Goal: Task Accomplishment & Management: Complete application form

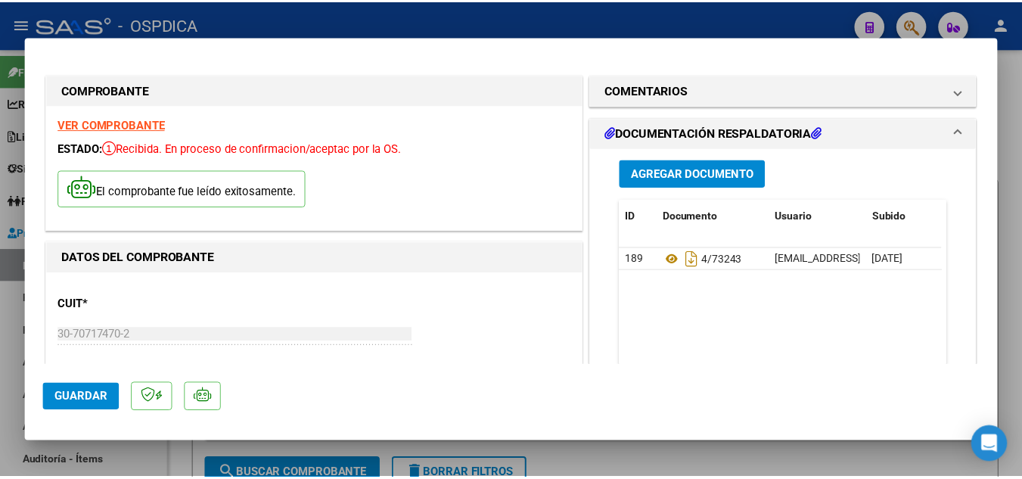
scroll to position [610, 0]
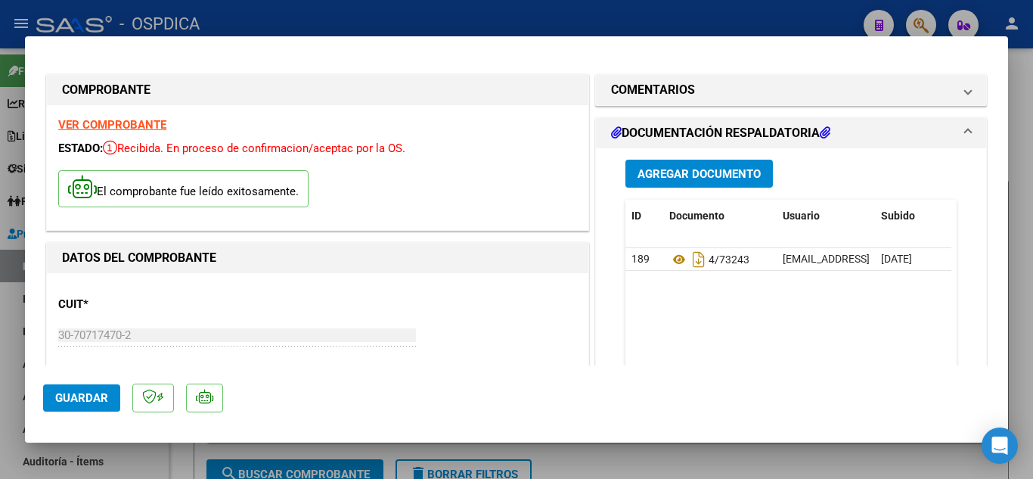
click at [1019, 97] on div at bounding box center [516, 239] width 1033 height 479
type input "$ 0,00"
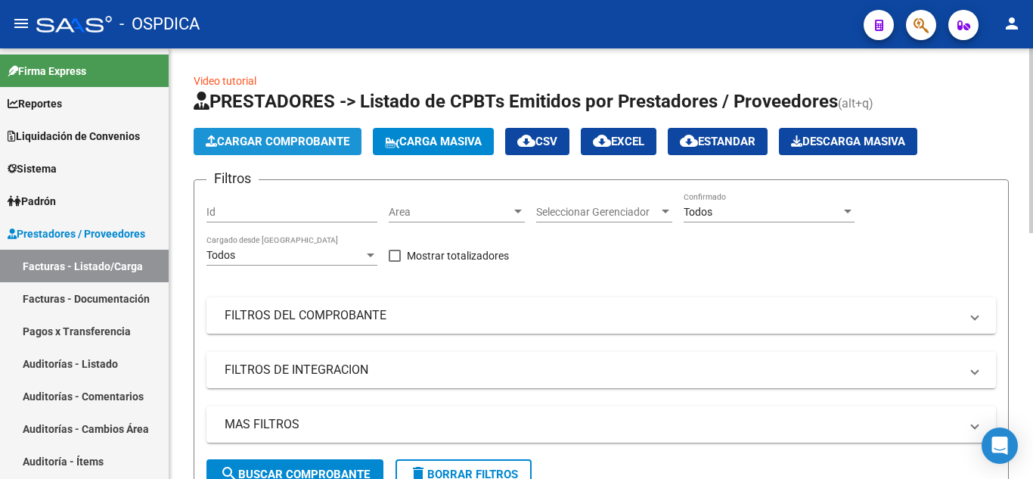
click at [318, 145] on span "Cargar Comprobante" at bounding box center [278, 142] width 144 height 14
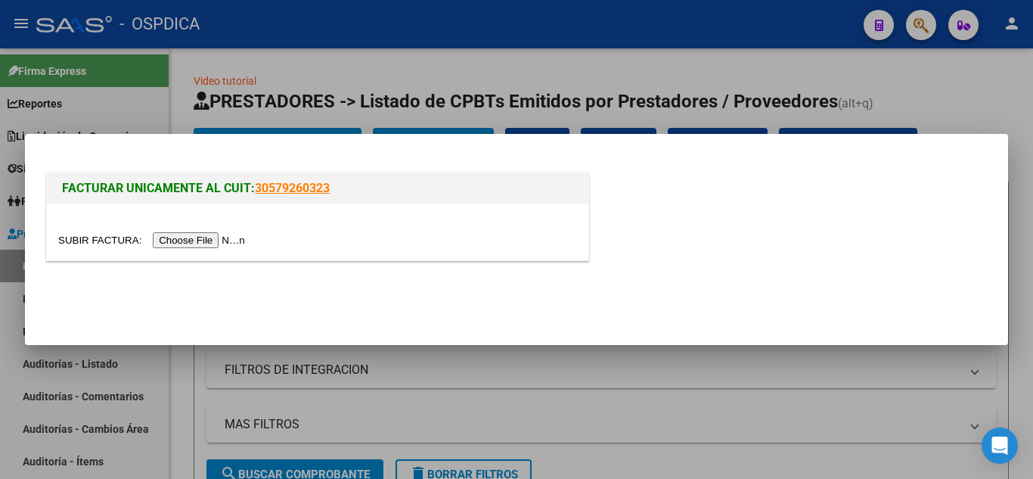
click at [231, 241] on input "file" at bounding box center [153, 240] width 191 height 16
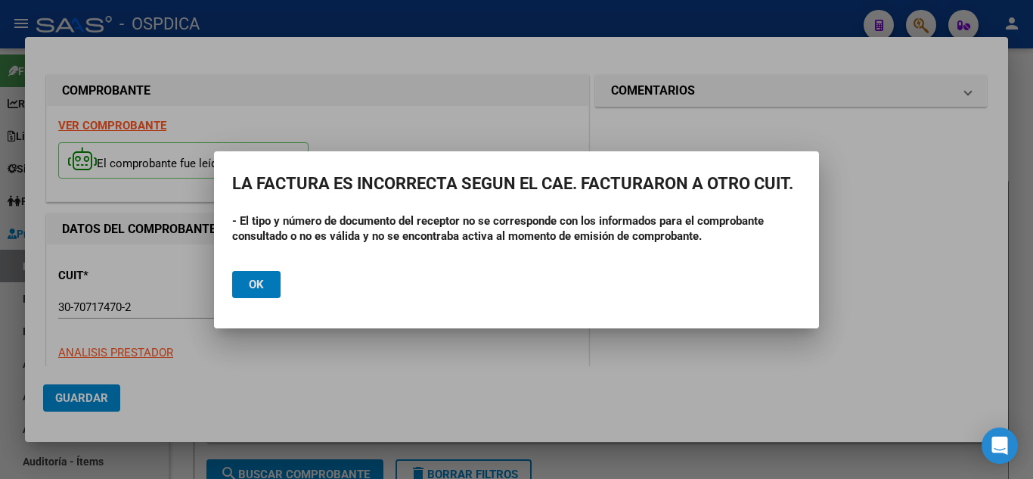
click at [263, 293] on button "Ok" at bounding box center [256, 284] width 48 height 27
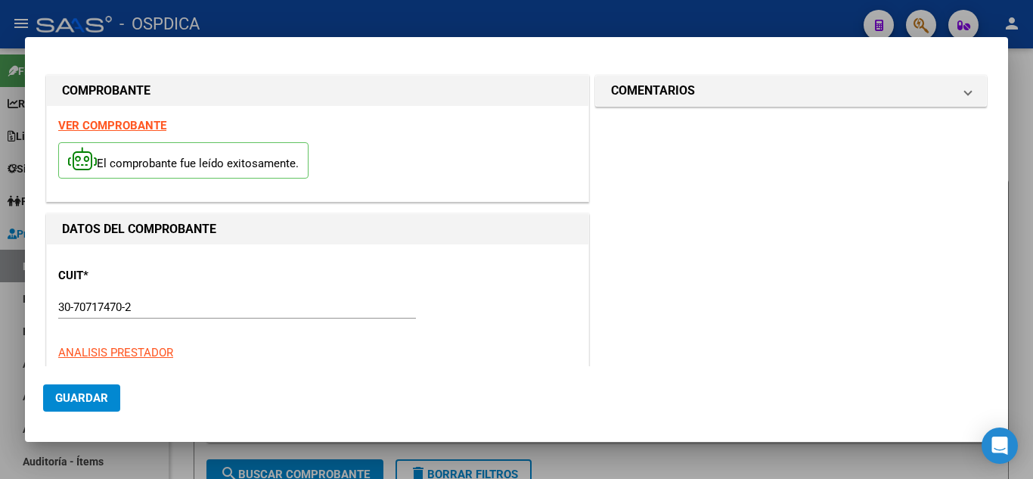
click at [1019, 309] on div at bounding box center [516, 239] width 1033 height 479
